Goal: Feedback & Contribution: Submit feedback/report problem

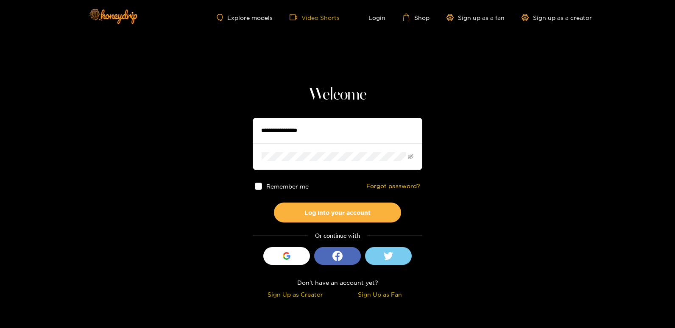
click at [310, 18] on link "Video Shorts" at bounding box center [315, 18] width 50 height 8
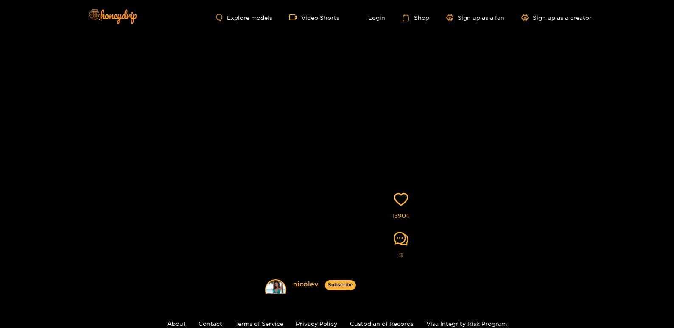
scroll to position [92, 0]
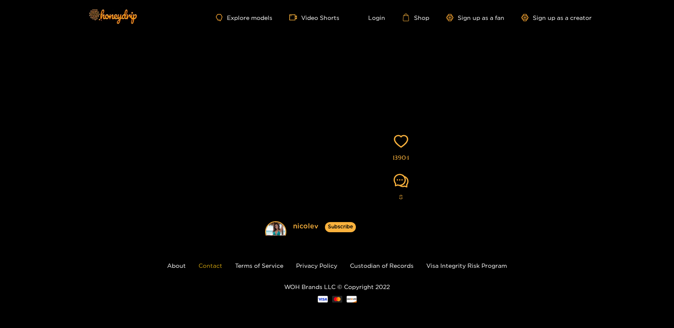
click at [204, 264] on link "Contact" at bounding box center [210, 266] width 24 height 6
click at [181, 265] on link "About" at bounding box center [176, 266] width 19 height 6
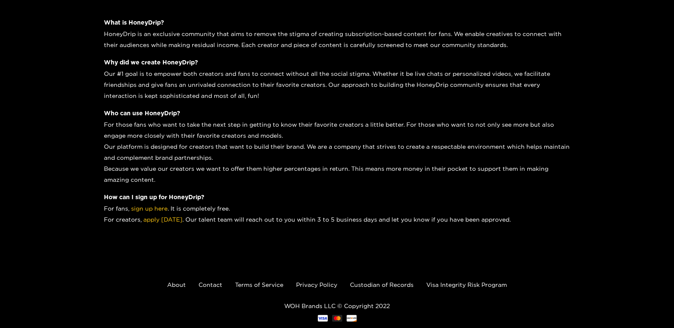
scroll to position [156, 0]
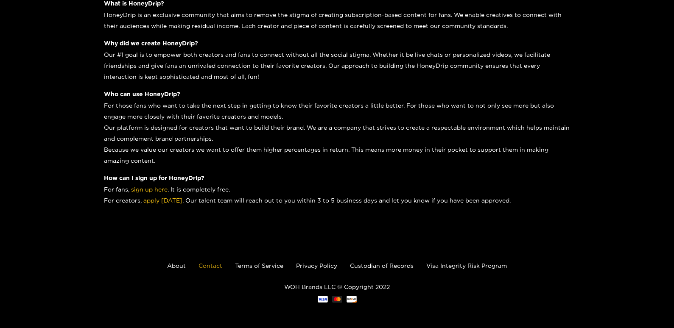
click at [215, 265] on link "Contact" at bounding box center [210, 266] width 24 height 6
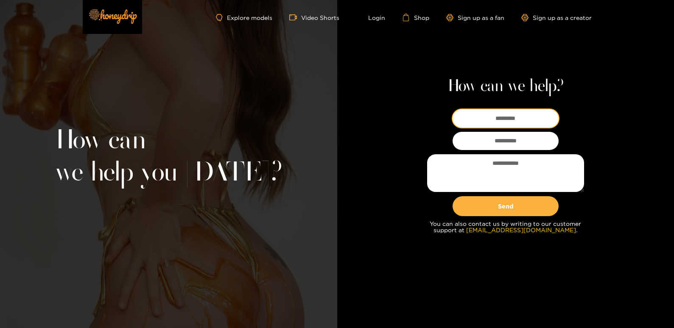
click at [486, 120] on input at bounding box center [505, 118] width 106 height 18
type input "**********"
click at [499, 141] on input "email" at bounding box center [505, 141] width 106 height 18
type input "**********"
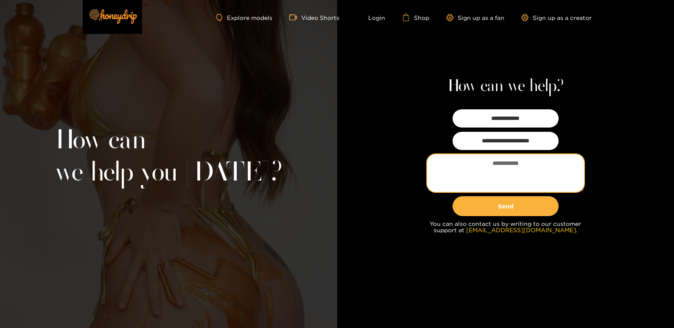
click at [490, 172] on textarea at bounding box center [505, 173] width 157 height 38
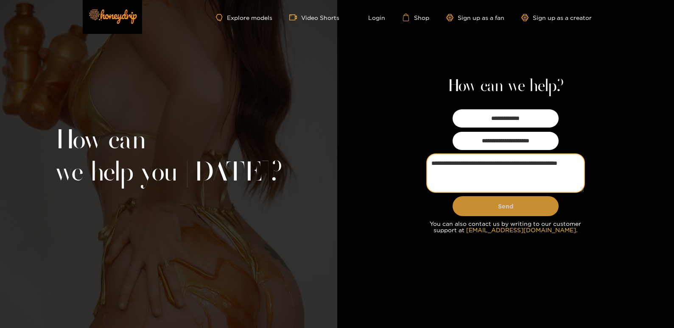
type textarea "**********"
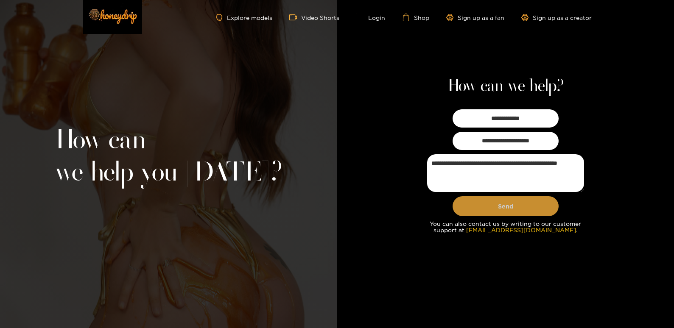
click at [507, 204] on button "Send" at bounding box center [505, 206] width 106 height 20
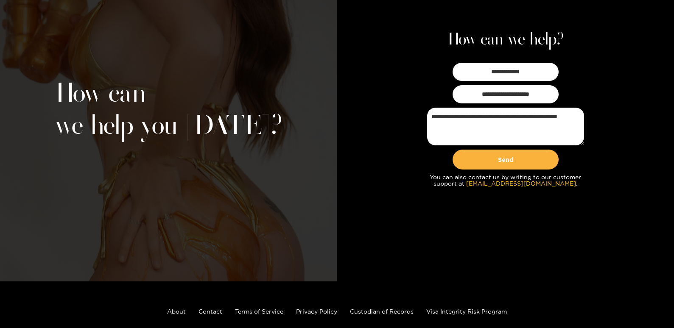
scroll to position [92, 0]
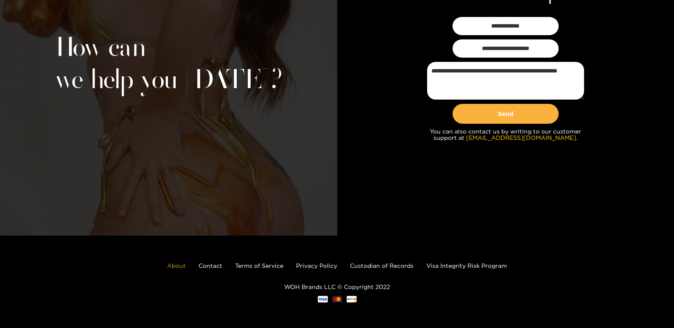
click at [174, 266] on link "About" at bounding box center [176, 266] width 19 height 6
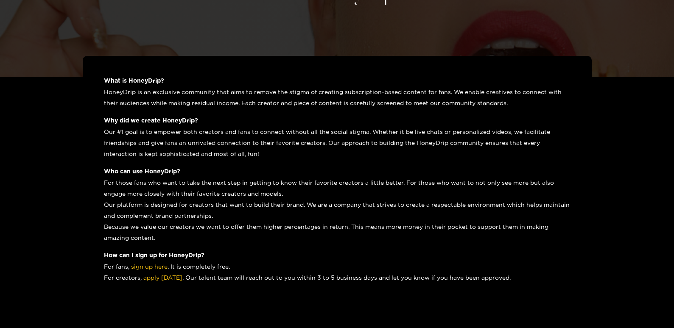
scroll to position [156, 0]
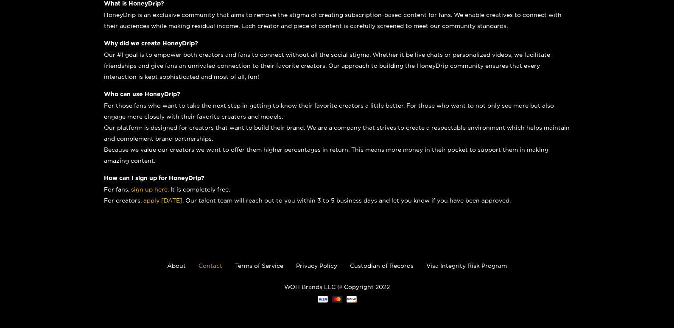
click at [218, 265] on link "Contact" at bounding box center [210, 266] width 24 height 6
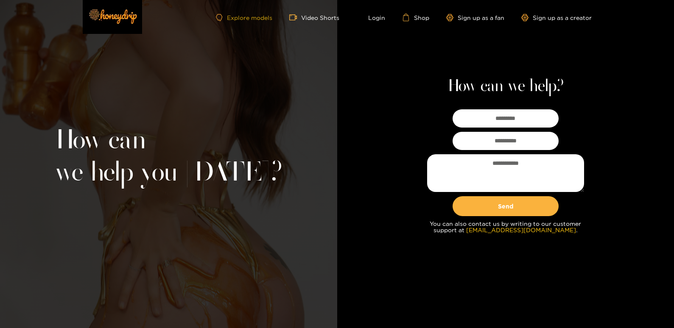
click at [259, 17] on link "Explore models" at bounding box center [244, 17] width 56 height 7
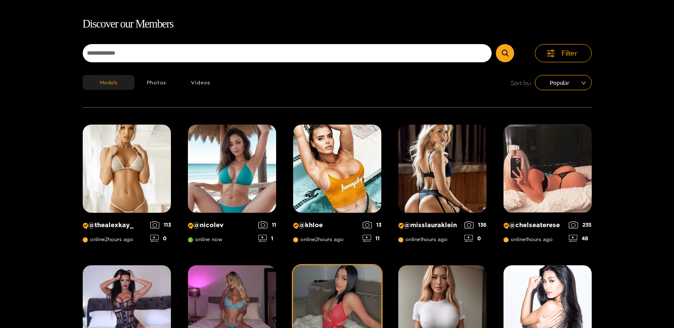
scroll to position [12, 0]
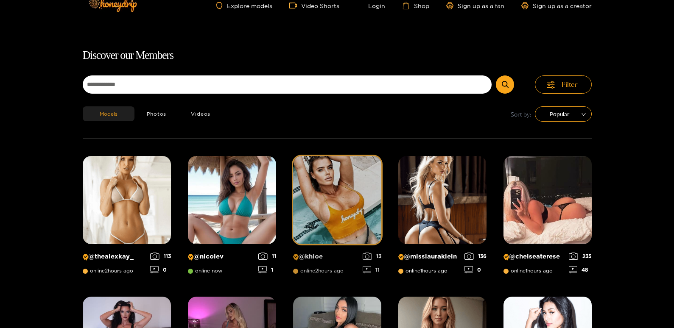
click at [342, 179] on img at bounding box center [337, 200] width 88 height 88
